Goal: Book appointment/travel/reservation

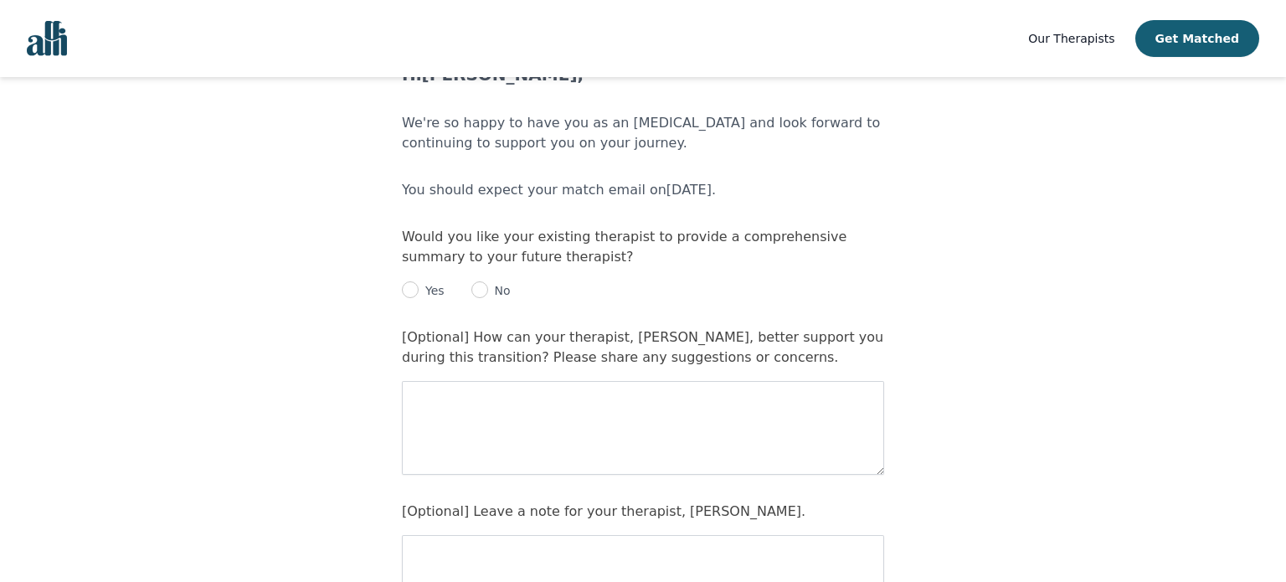
scroll to position [74, 0]
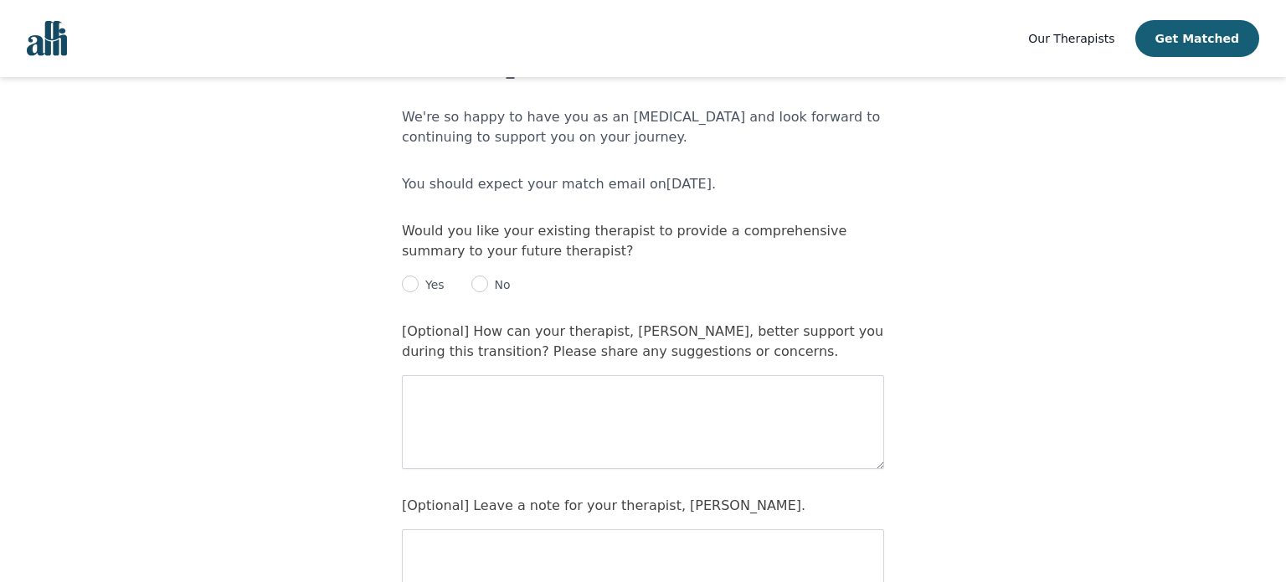
click at [428, 287] on p "Yes" at bounding box center [432, 284] width 26 height 17
click at [420, 286] on p "Yes" at bounding box center [432, 284] width 26 height 17
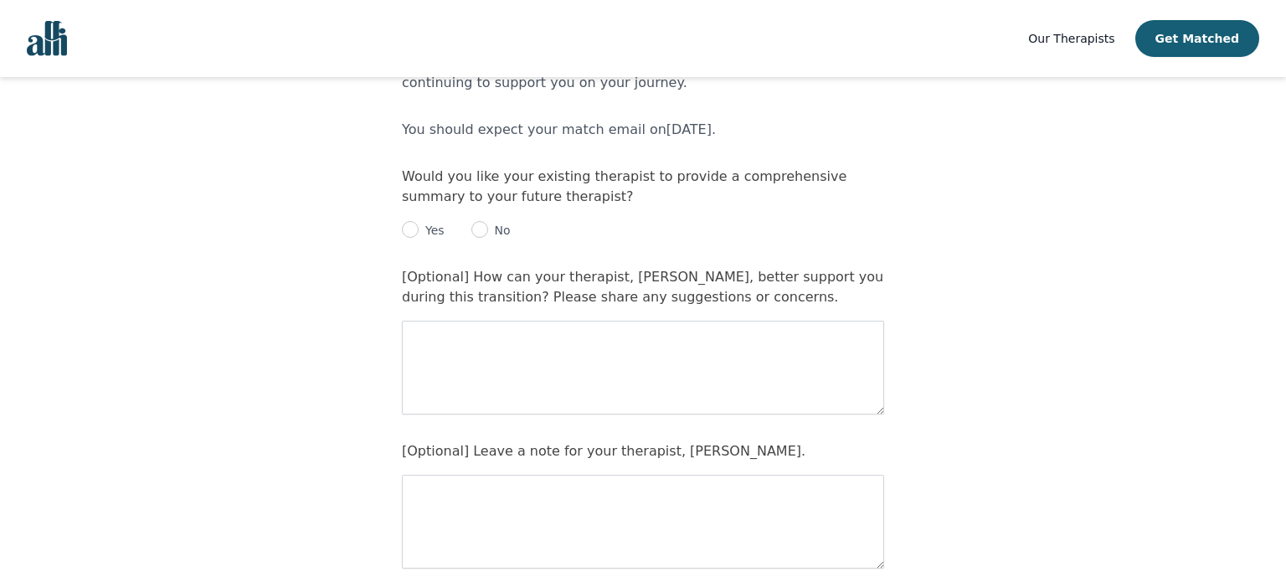
scroll to position [130, 0]
click at [402, 231] on div "Yes" at bounding box center [423, 229] width 43 height 20
click at [402, 231] on input "radio" at bounding box center [410, 227] width 17 height 17
radio input "true"
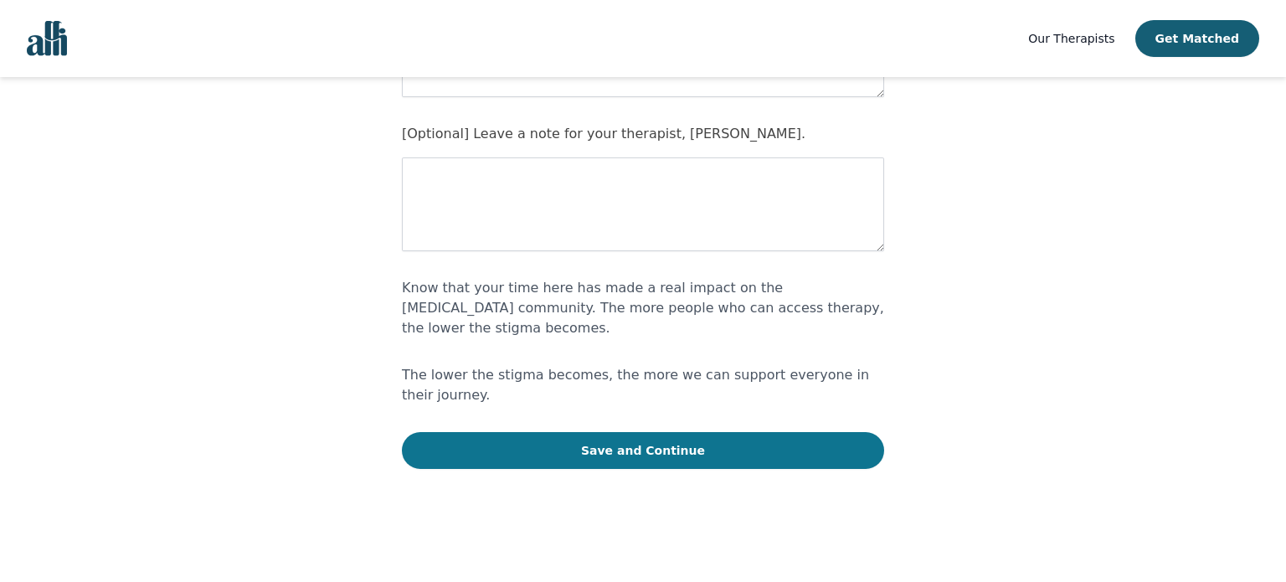
click at [583, 432] on button "Save and Continue" at bounding box center [643, 450] width 482 height 37
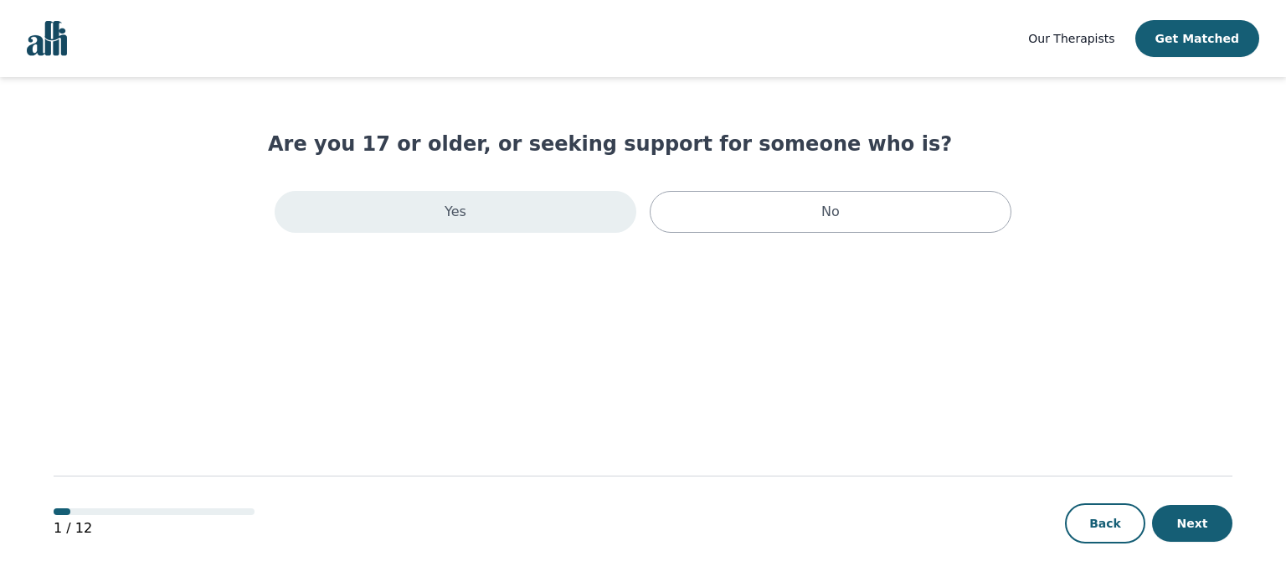
click at [542, 215] on div "Yes" at bounding box center [456, 212] width 362 height 42
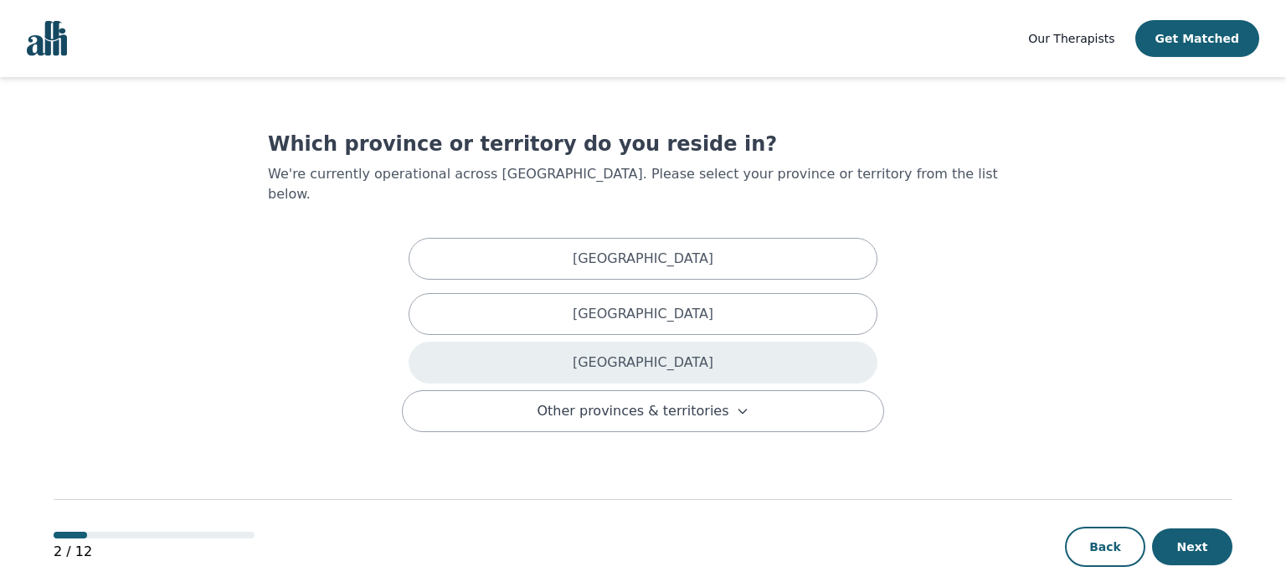
click at [579, 342] on div "[GEOGRAPHIC_DATA]" at bounding box center [643, 363] width 469 height 42
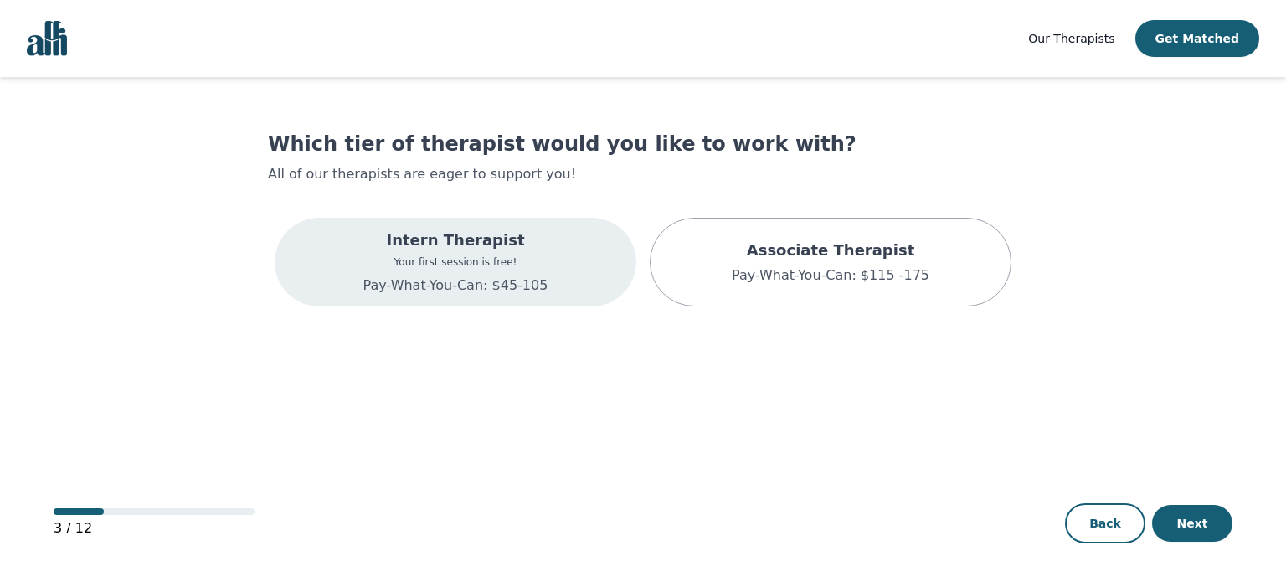
click at [580, 288] on div "Intern Therapist Your first session is free! Pay-What-You-Can: $45-105" at bounding box center [456, 262] width 362 height 89
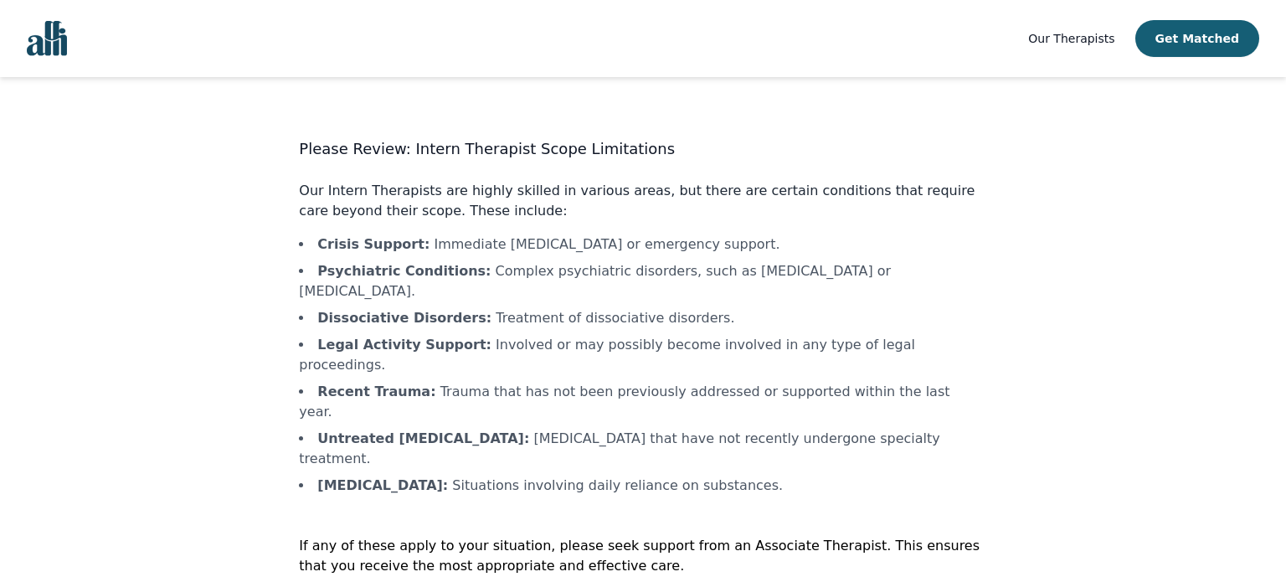
scroll to position [2, 0]
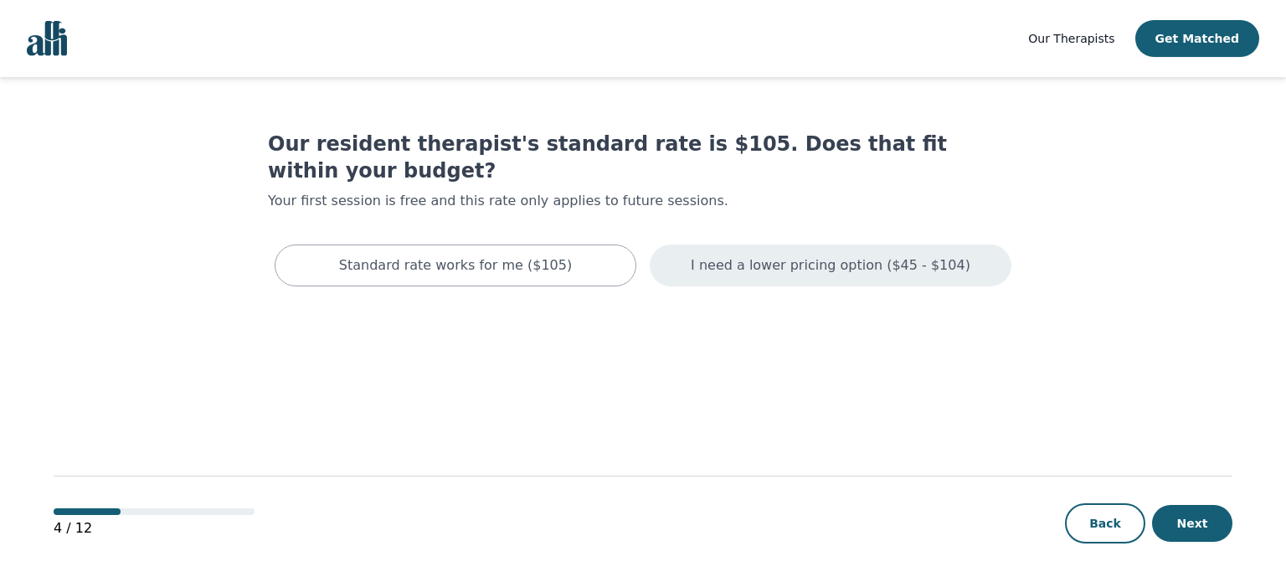
click at [692, 245] on div "I need a lower pricing option ($45 - $104)" at bounding box center [831, 266] width 362 height 42
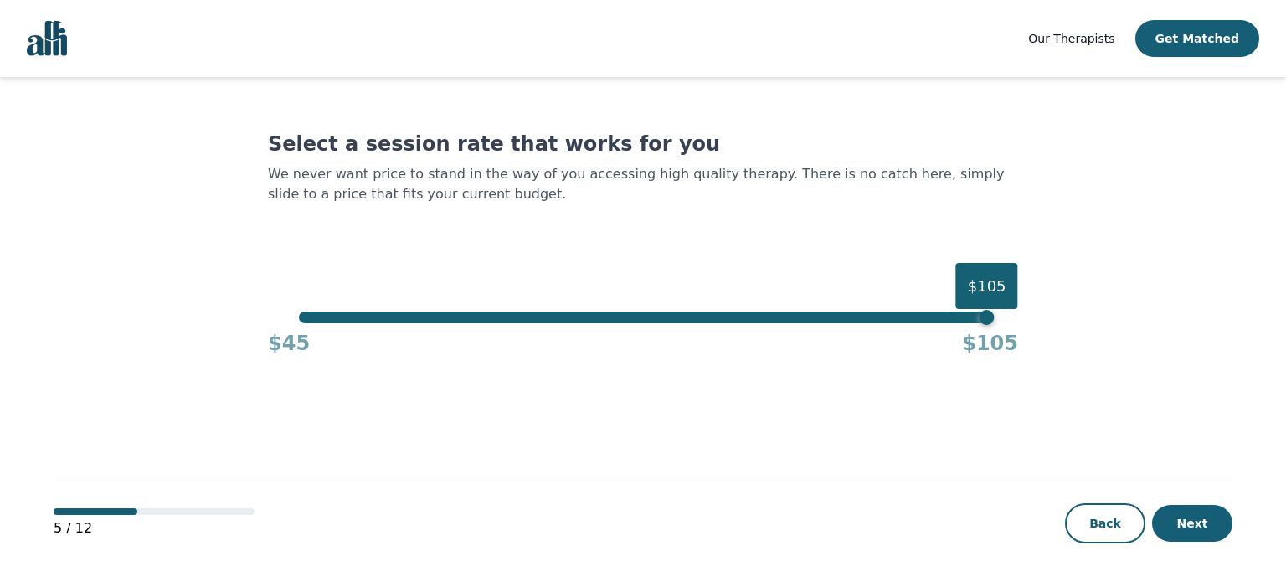
click at [306, 320] on div "$105" at bounding box center [643, 318] width 688 height 12
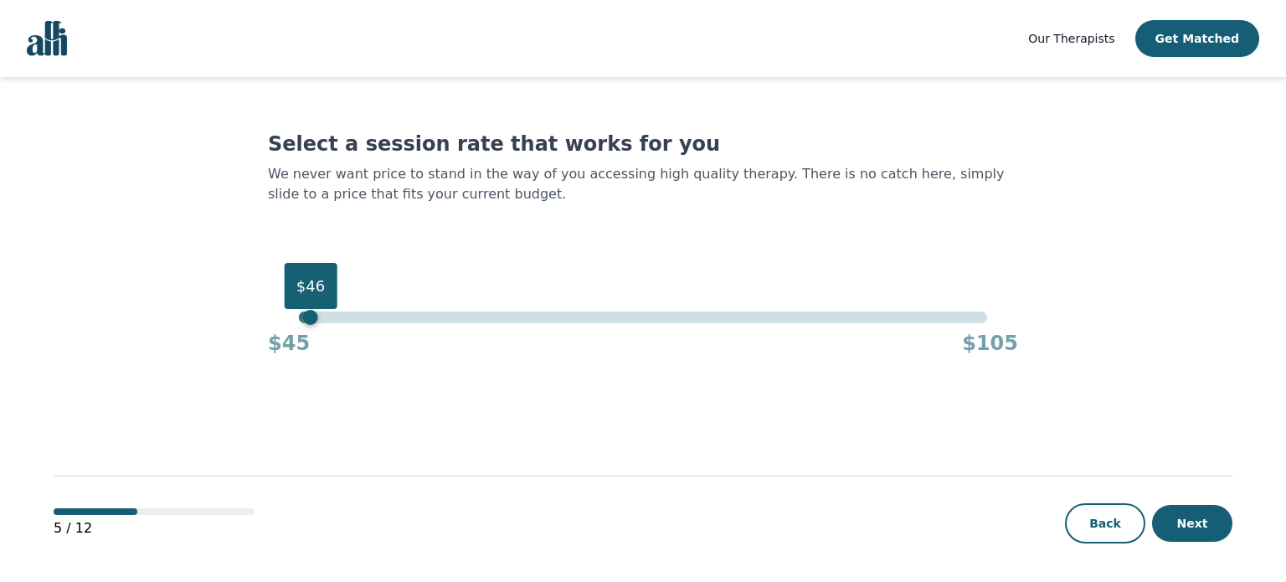
click at [306, 320] on div "$46" at bounding box center [310, 317] width 15 height 15
drag, startPoint x: 306, startPoint y: 320, endPoint x: 298, endPoint y: 322, distance: 8.5
click at [303, 322] on div "$46" at bounding box center [310, 317] width 15 height 15
click at [1198, 527] on button "Next" at bounding box center [1192, 523] width 80 height 37
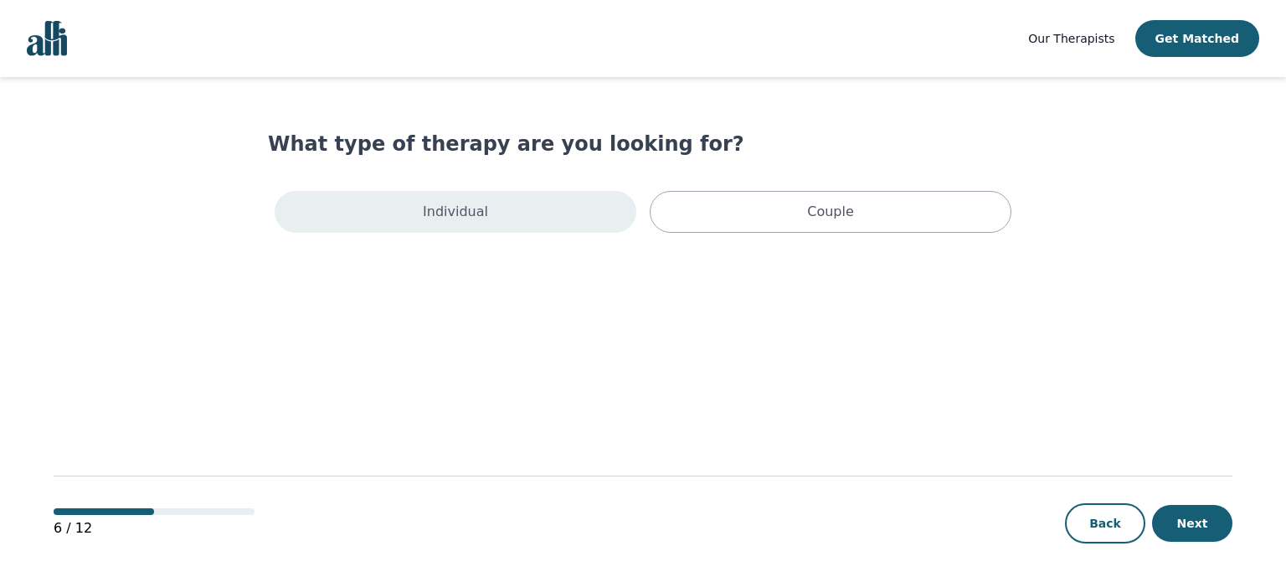
click at [553, 209] on div "Individual" at bounding box center [456, 212] width 362 height 42
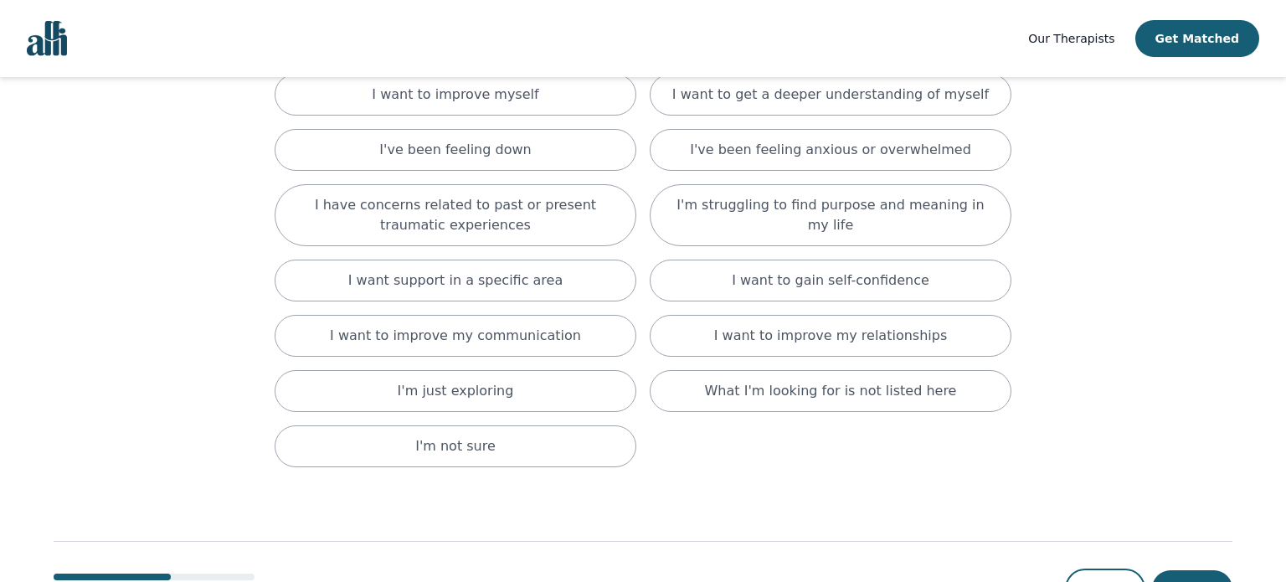
scroll to position [143, 0]
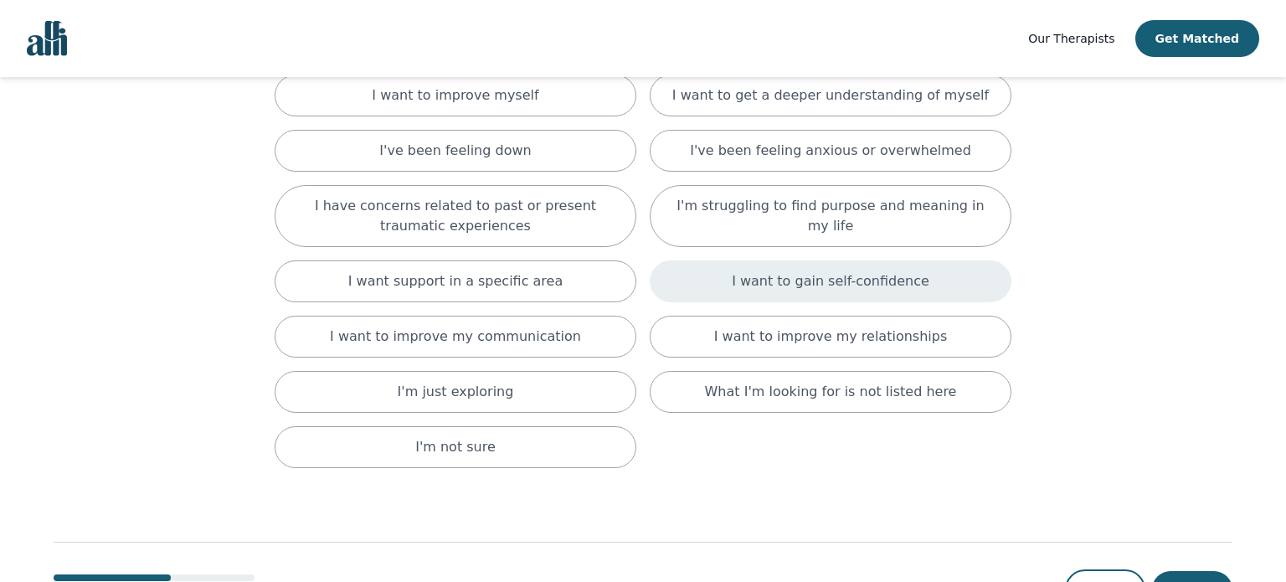
click at [726, 291] on div "I want to gain self-confidence" at bounding box center [831, 281] width 362 height 42
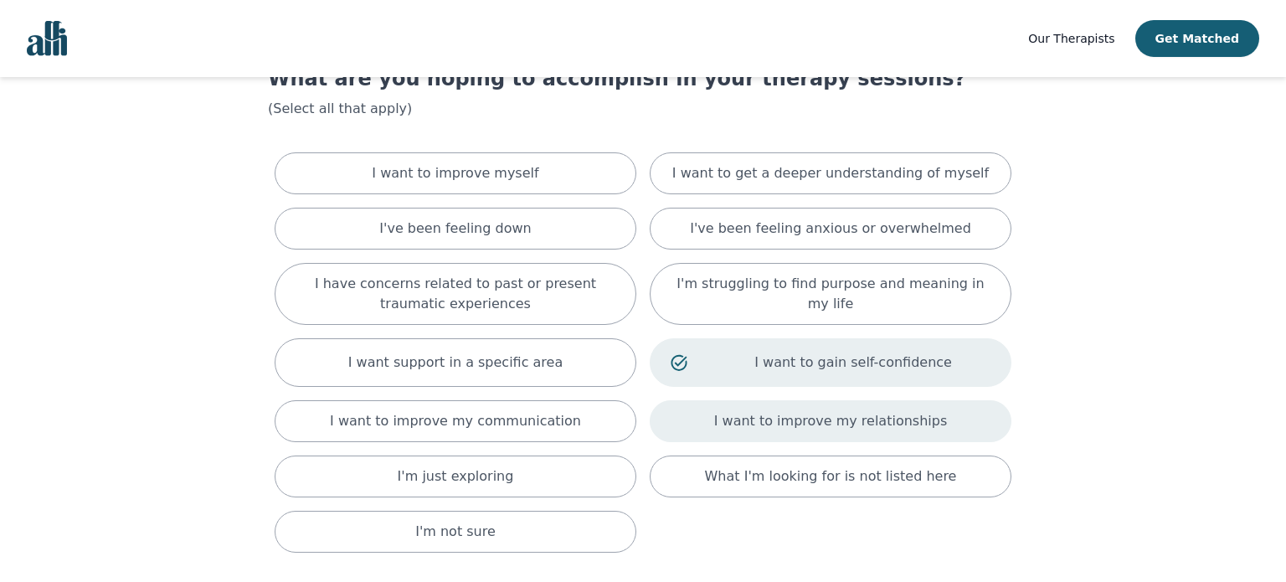
scroll to position [33, 0]
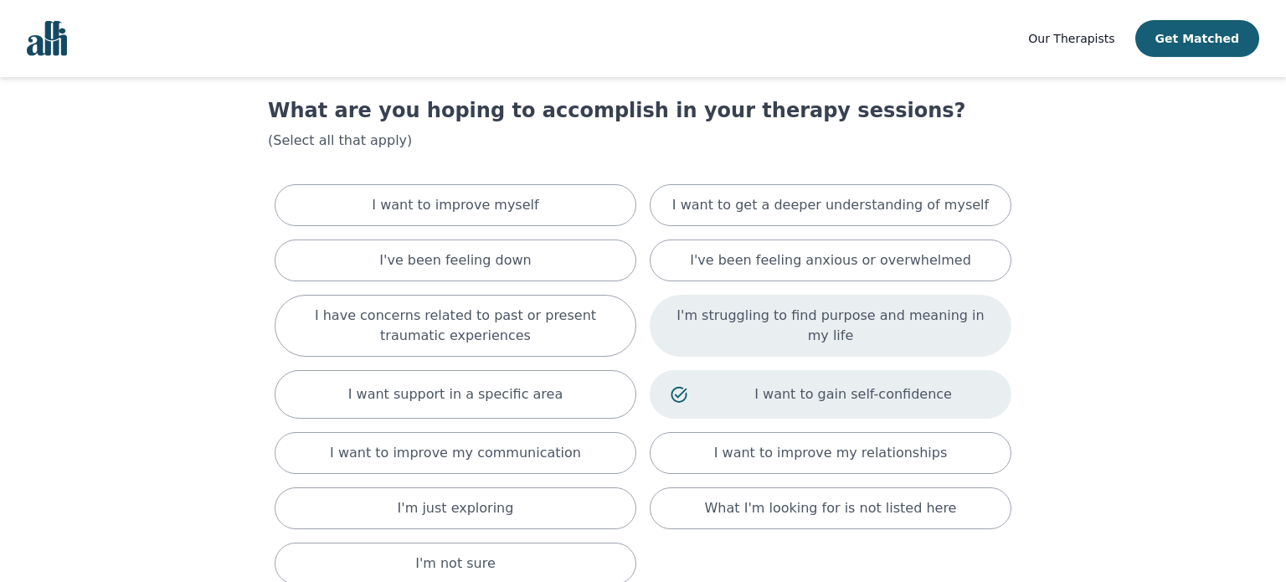
click at [756, 327] on p "I'm struggling to find purpose and meaning in my life" at bounding box center [831, 326] width 320 height 40
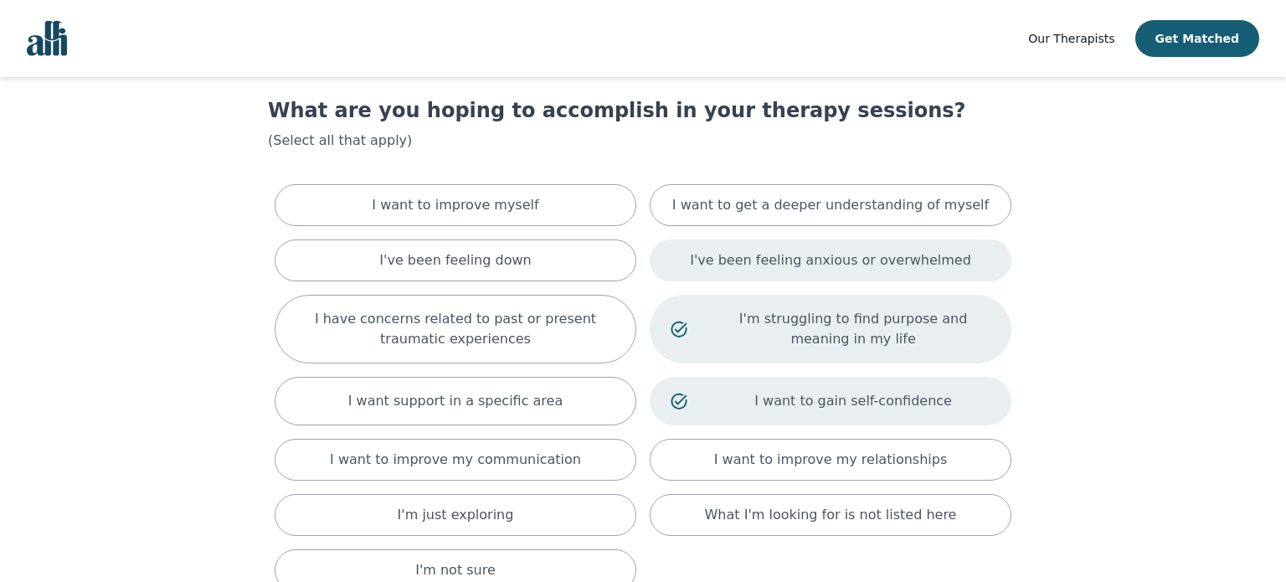
click at [766, 269] on div "I've been feeling anxious or overwhelmed" at bounding box center [831, 260] width 362 height 42
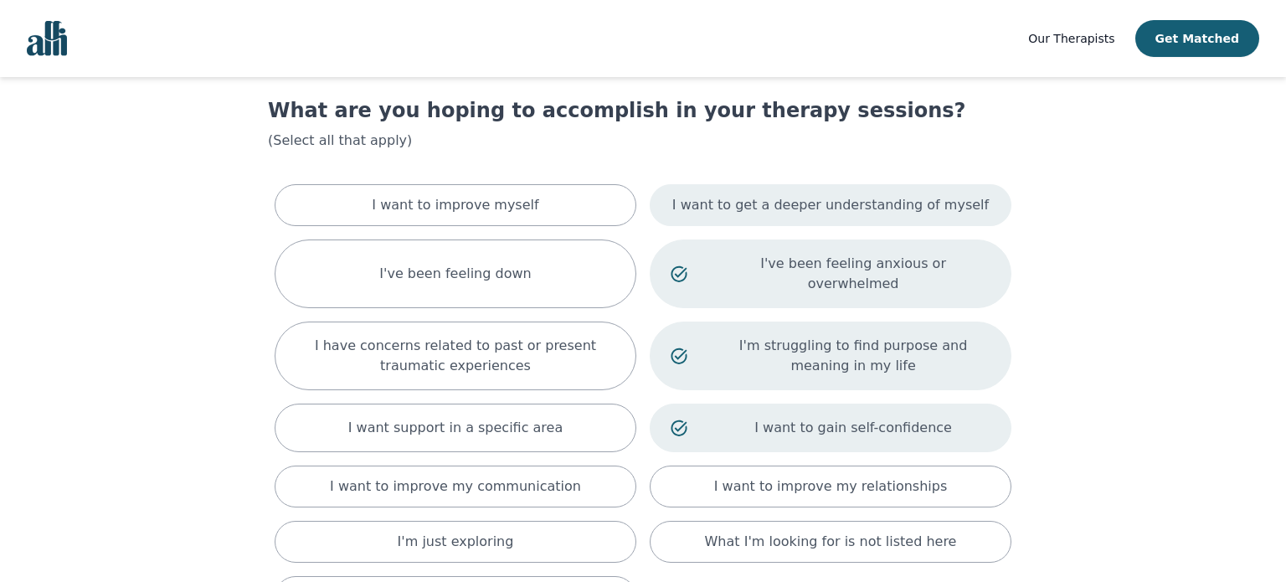
click at [685, 197] on div "I want to get a deeper understanding of myself" at bounding box center [831, 205] width 362 height 42
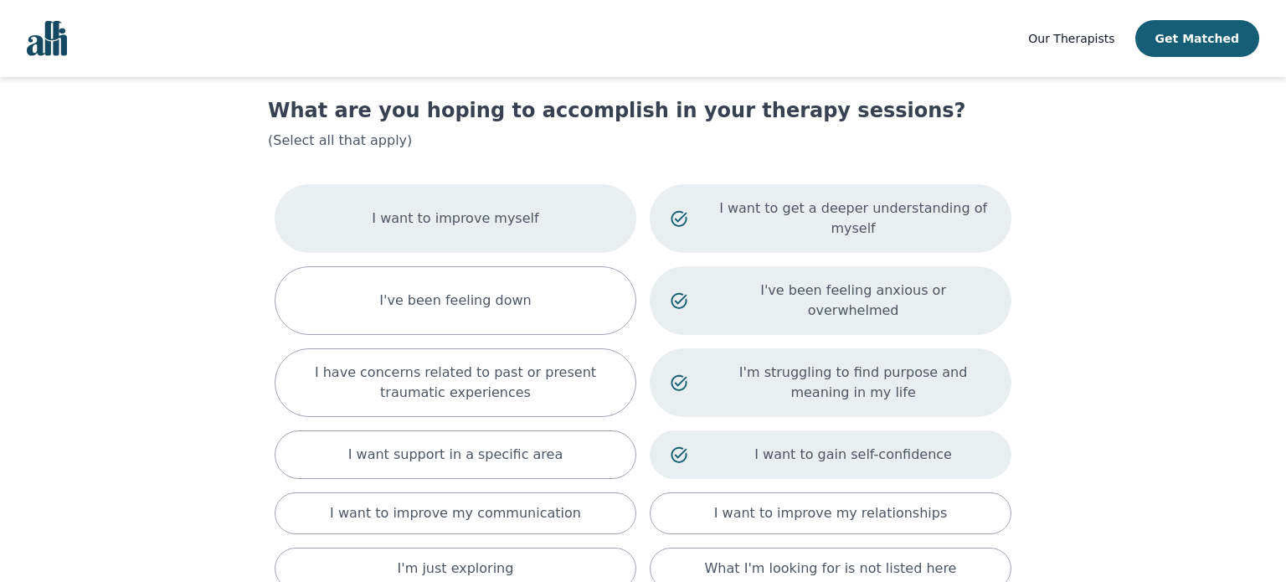
click at [569, 204] on div "I want to improve myself" at bounding box center [456, 218] width 362 height 69
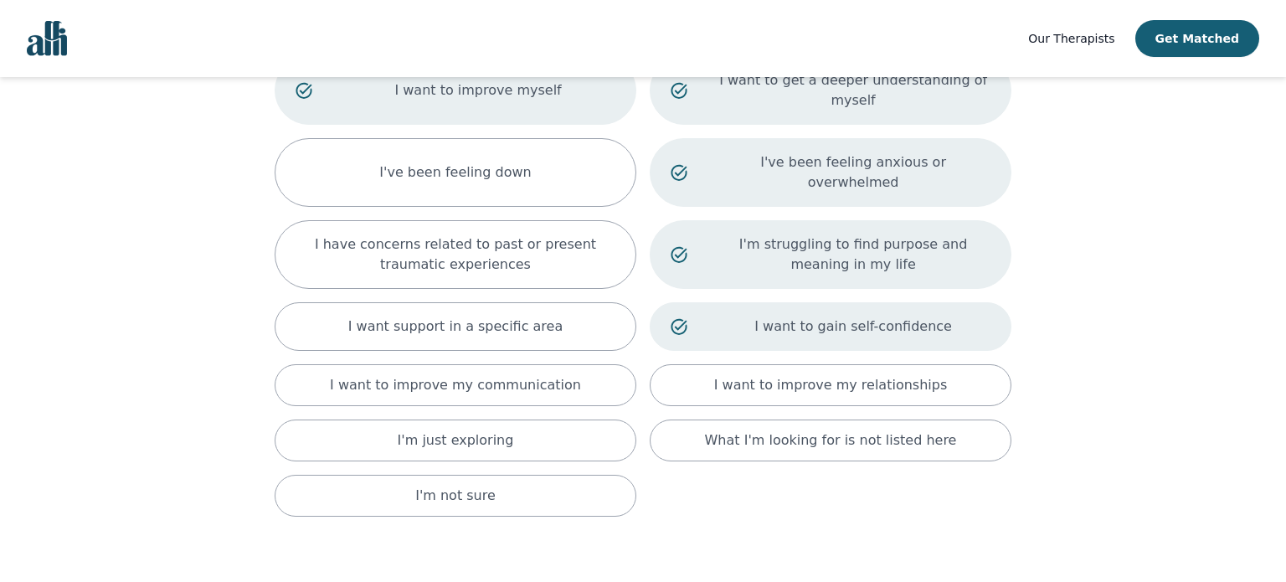
scroll to position [234, 0]
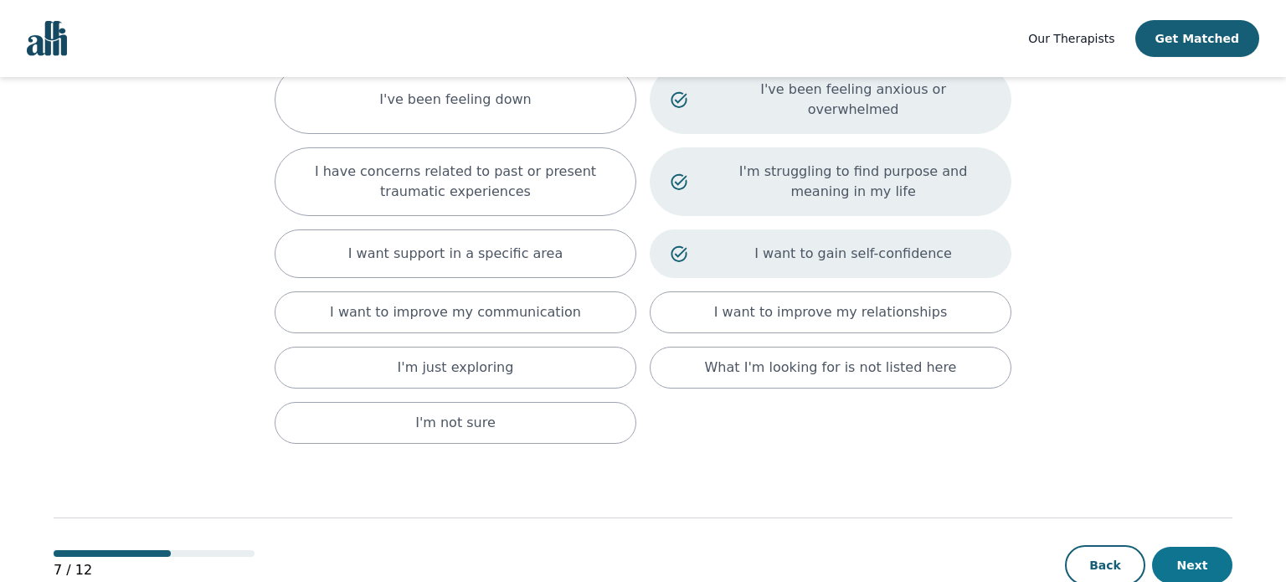
click at [1178, 547] on button "Next" at bounding box center [1192, 565] width 80 height 37
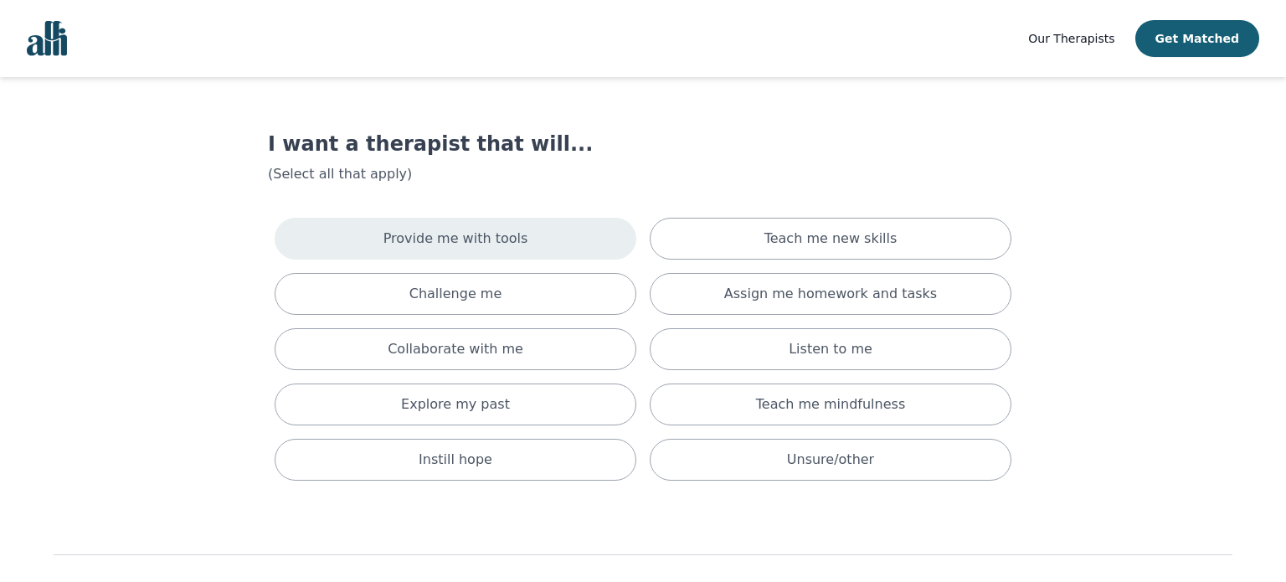
click at [533, 233] on div "Provide me with tools" at bounding box center [456, 239] width 362 height 42
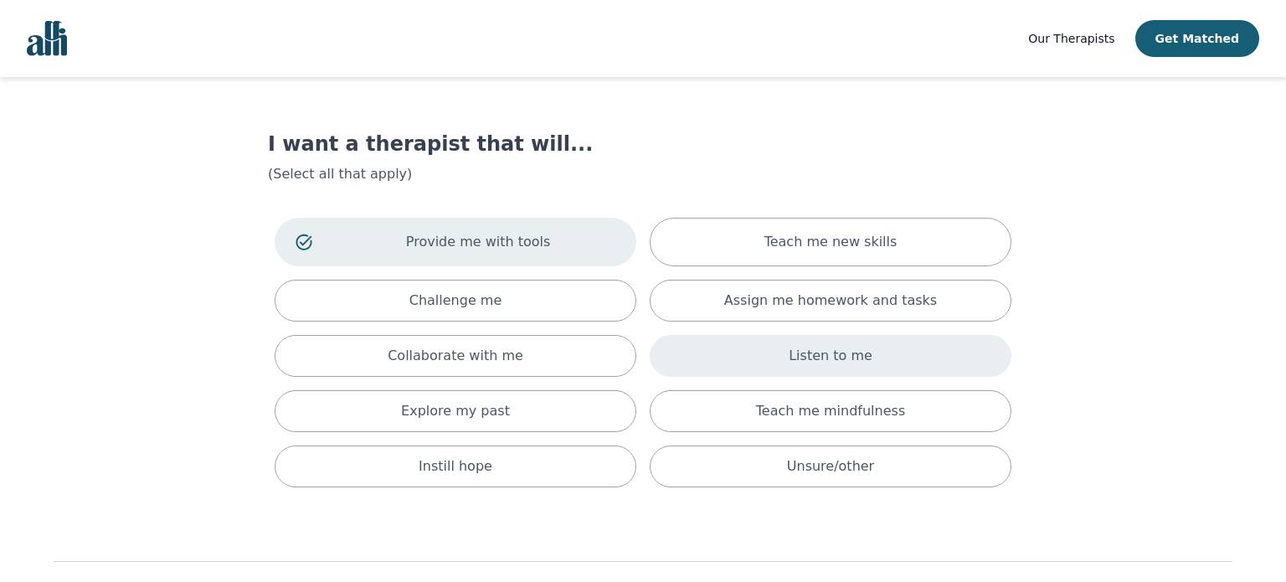
click at [757, 361] on div "Listen to me" at bounding box center [831, 356] width 362 height 42
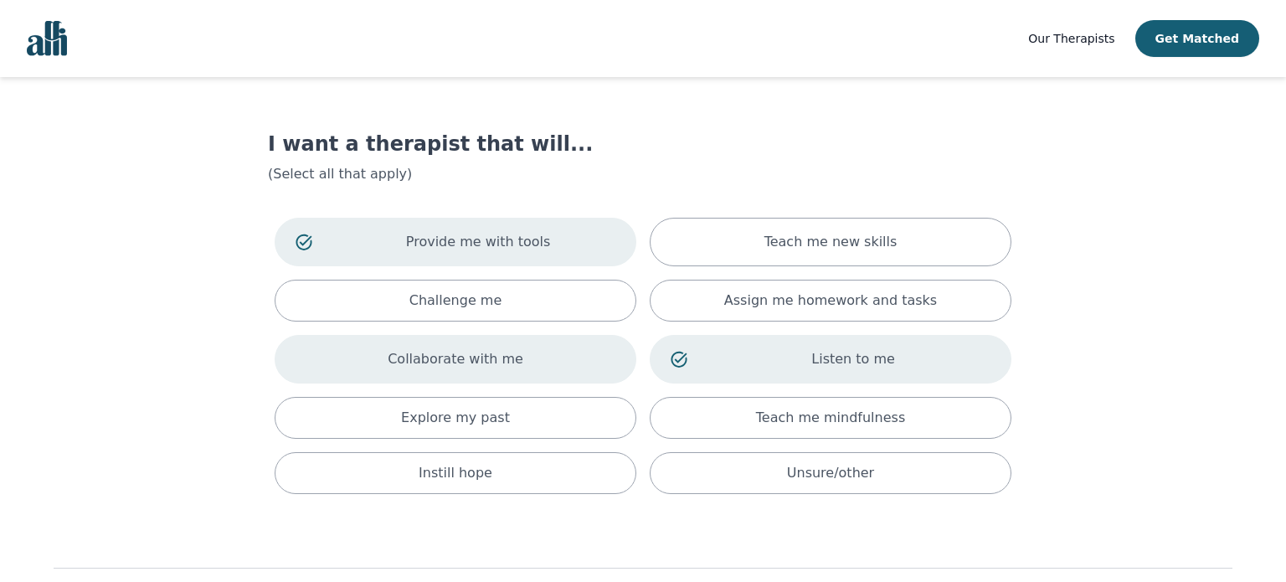
click at [581, 365] on div "Collaborate with me" at bounding box center [456, 359] width 362 height 49
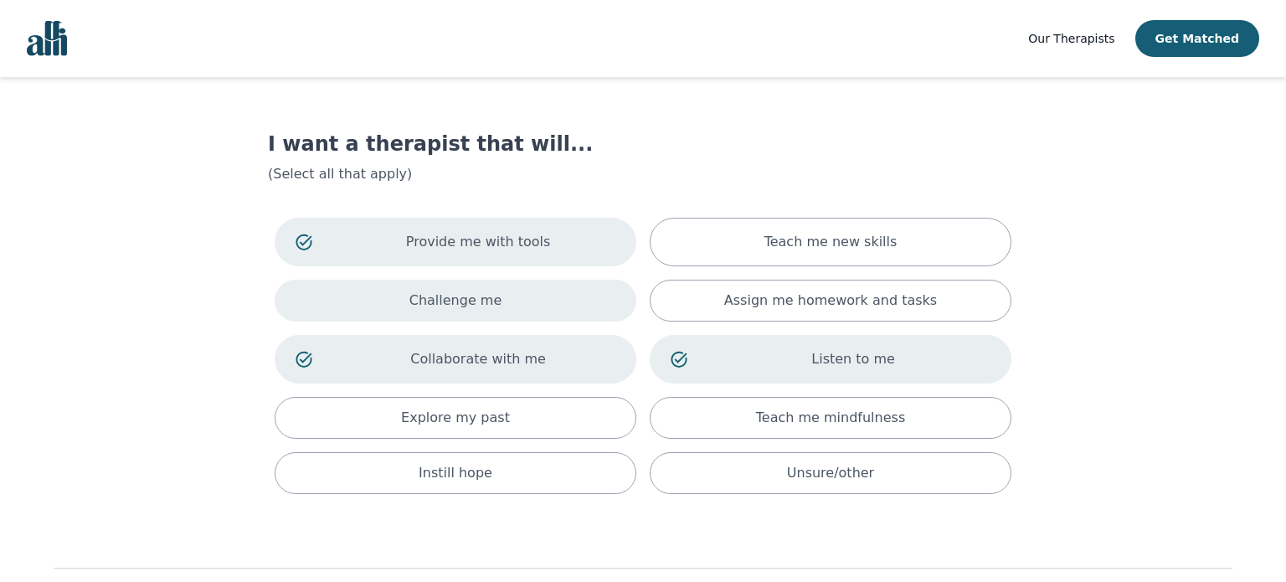
click at [570, 293] on div "Challenge me" at bounding box center [456, 301] width 362 height 42
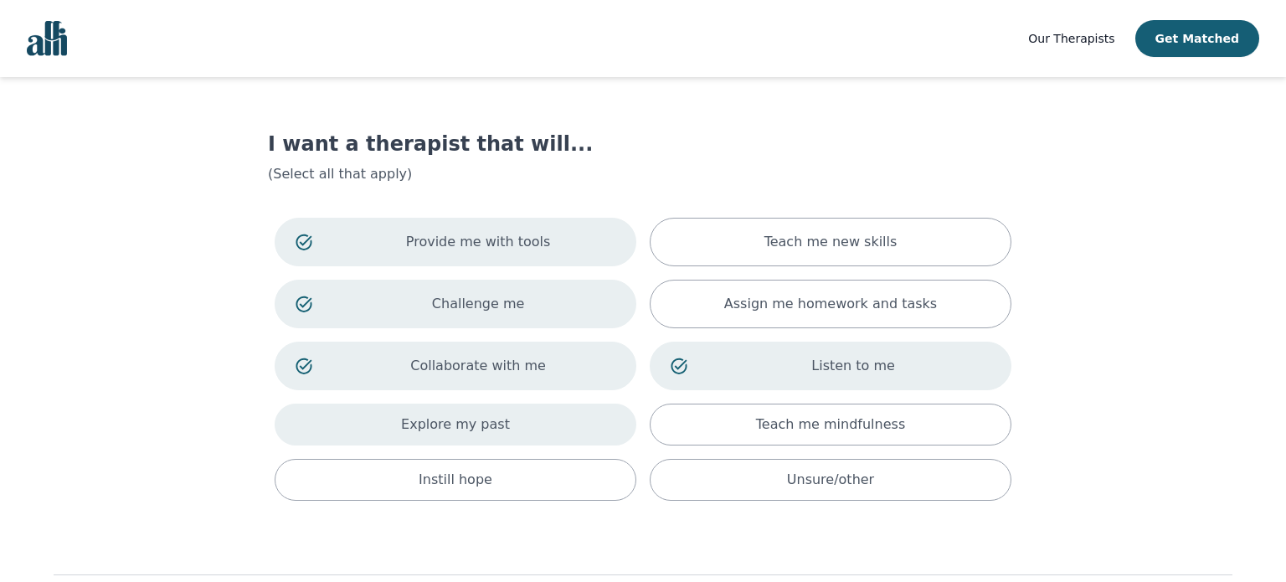
click at [590, 440] on div "Explore my past" at bounding box center [456, 425] width 362 height 42
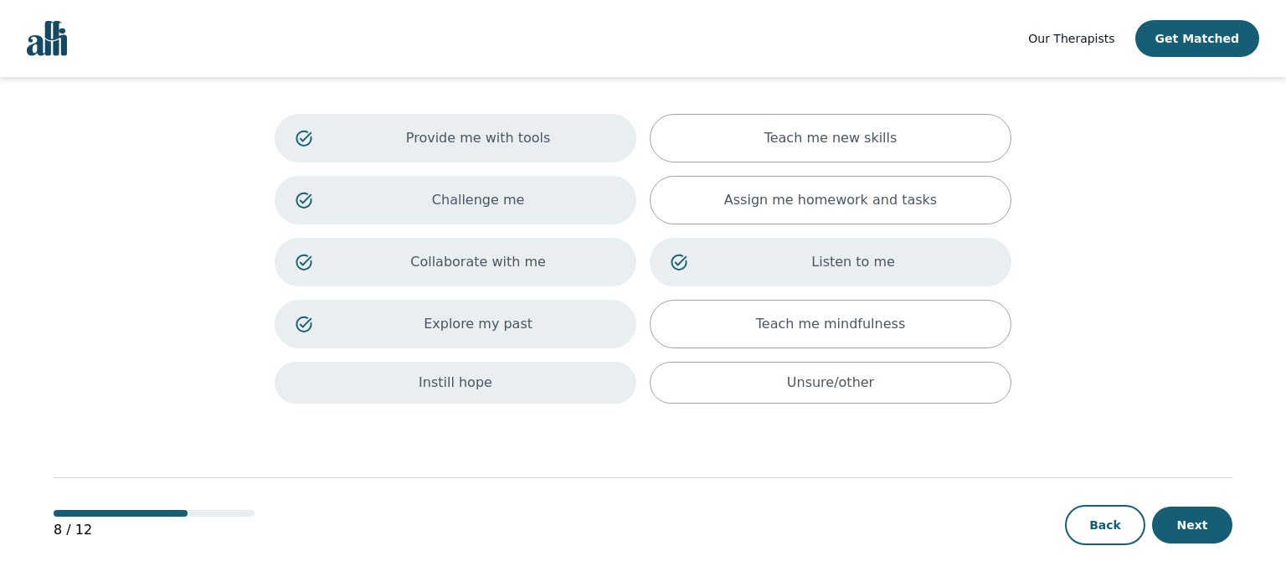
click at [570, 362] on div "Instill hope" at bounding box center [456, 383] width 362 height 42
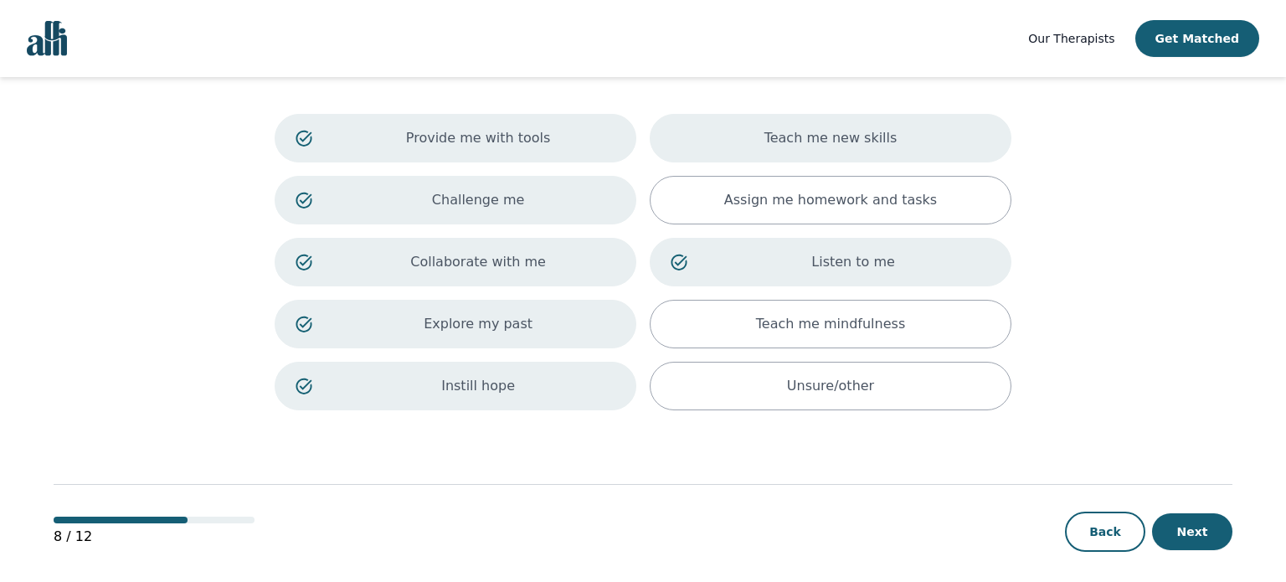
click at [934, 150] on div "Teach me new skills" at bounding box center [831, 138] width 362 height 49
click at [1192, 529] on button "Next" at bounding box center [1192, 531] width 80 height 37
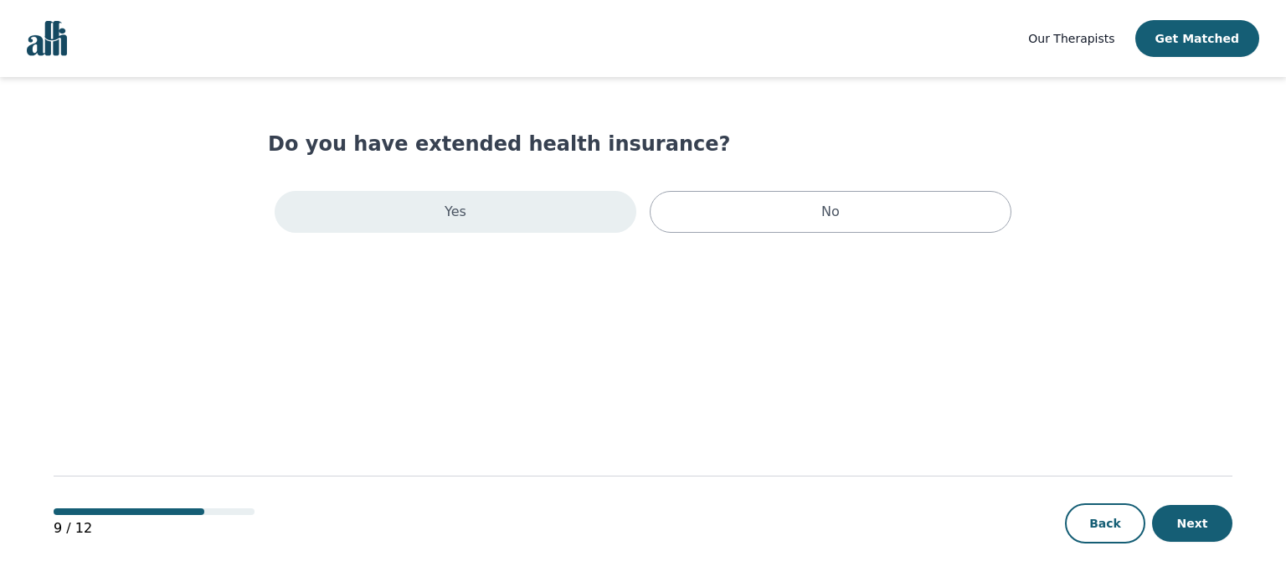
click at [595, 219] on div "Yes" at bounding box center [456, 212] width 362 height 42
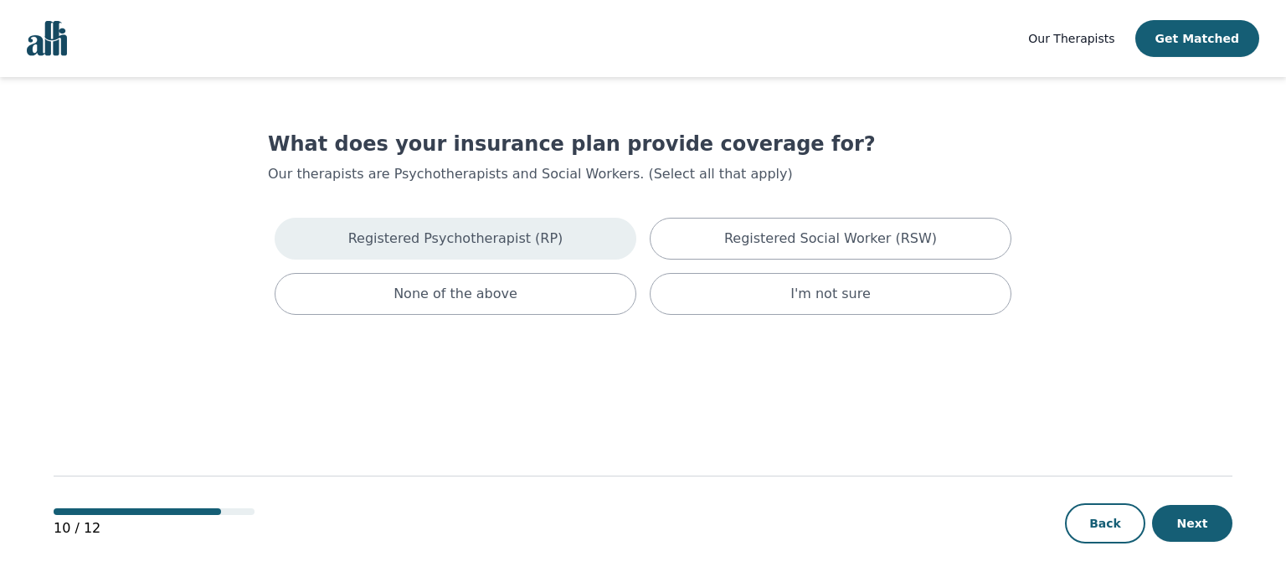
click at [601, 239] on div "Registered Psychotherapist (RP)" at bounding box center [456, 239] width 362 height 42
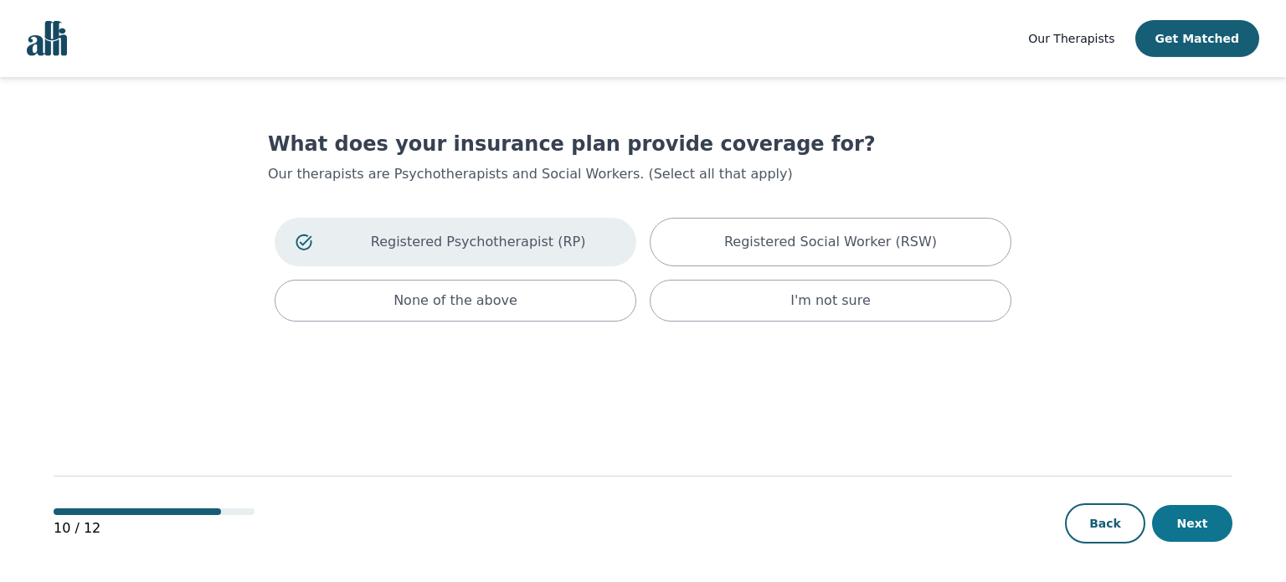
click at [1174, 519] on button "Next" at bounding box center [1192, 523] width 80 height 37
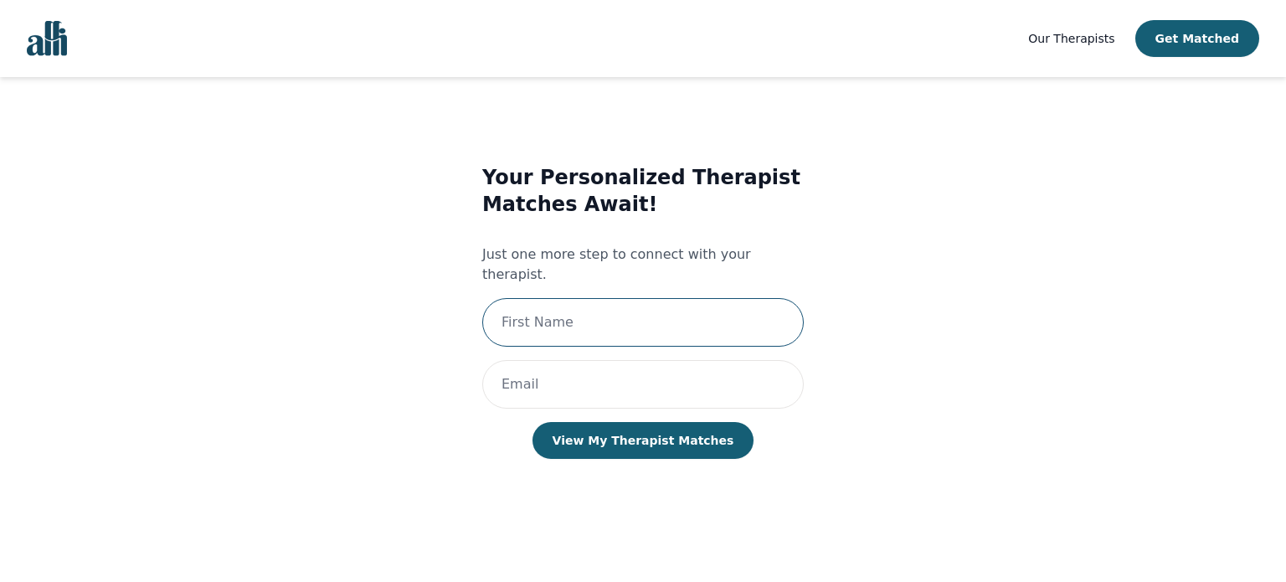
click at [635, 309] on input "text" at bounding box center [643, 322] width 322 height 49
type input "[PERSON_NAME]"
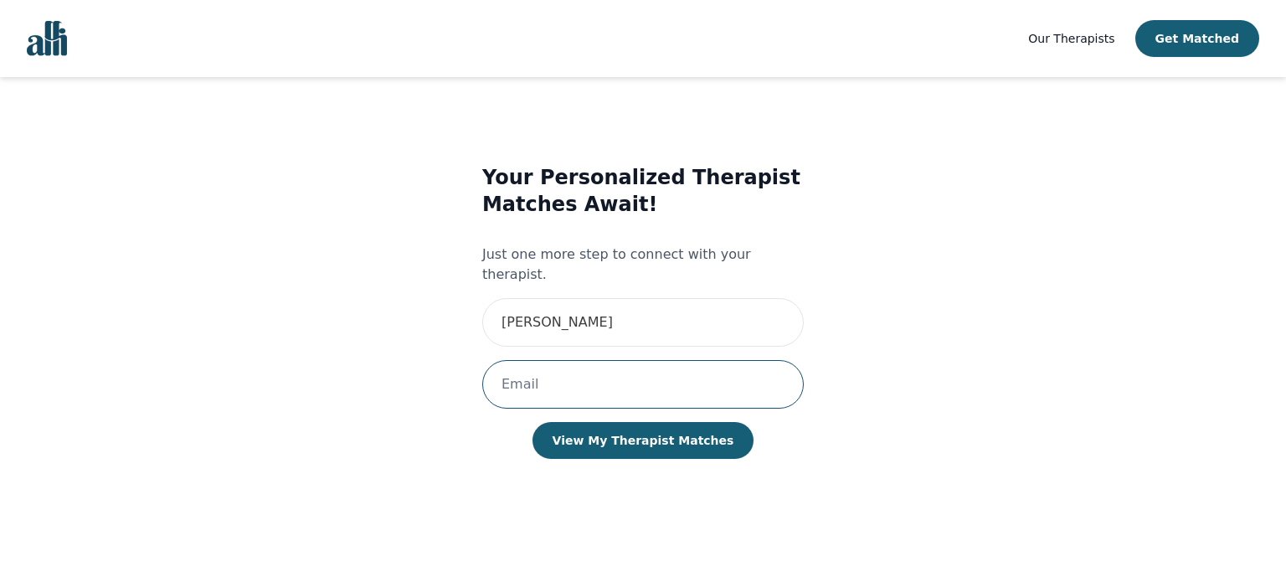
click at [617, 376] on input "email" at bounding box center [643, 384] width 322 height 49
type input "[EMAIL_ADDRESS][DOMAIN_NAME]"
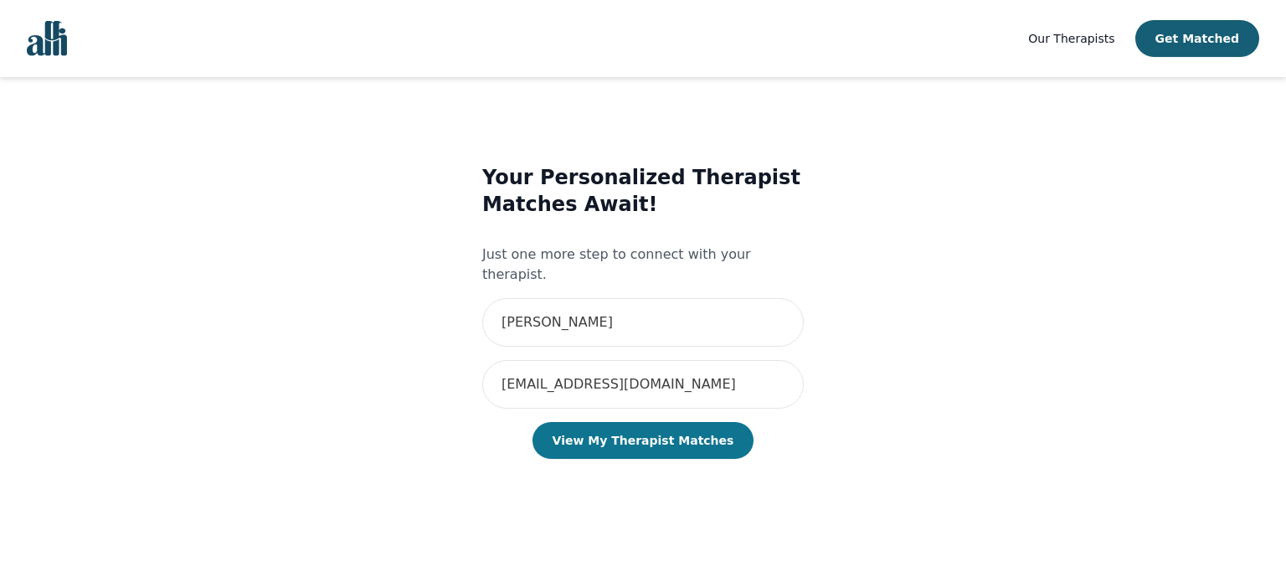
click at [626, 424] on button "View My Therapist Matches" at bounding box center [644, 440] width 222 height 37
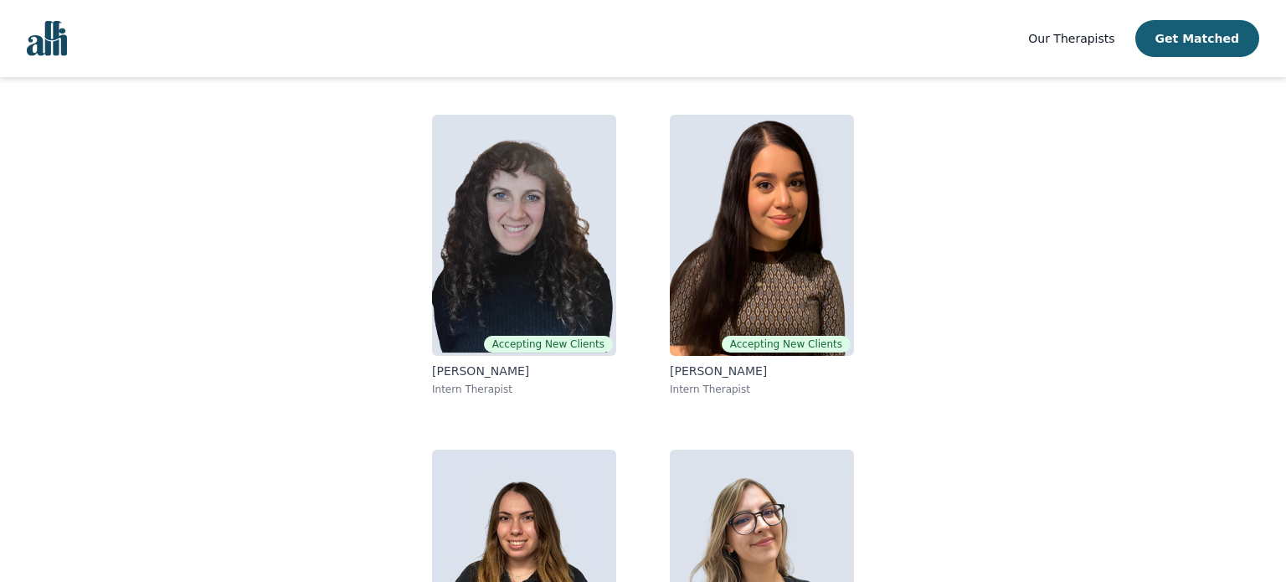
scroll to position [126, 0]
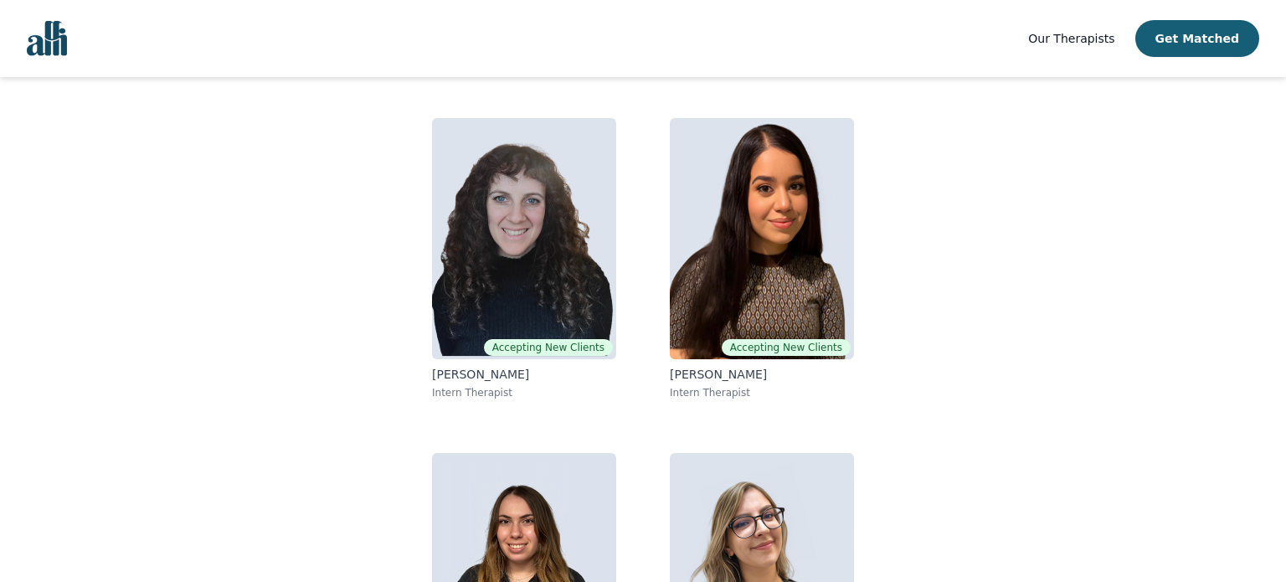
click at [657, 289] on link "Accepting New Clients [PERSON_NAME] Intern Therapist" at bounding box center [762, 259] width 211 height 308
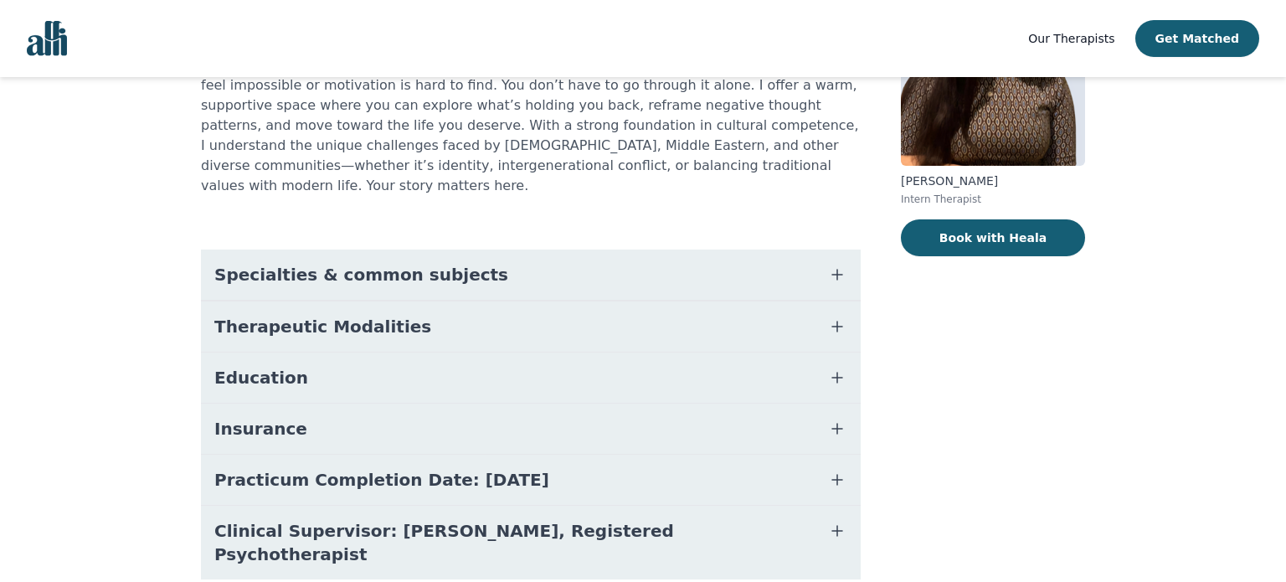
scroll to position [225, 0]
